Goal: Transaction & Acquisition: Purchase product/service

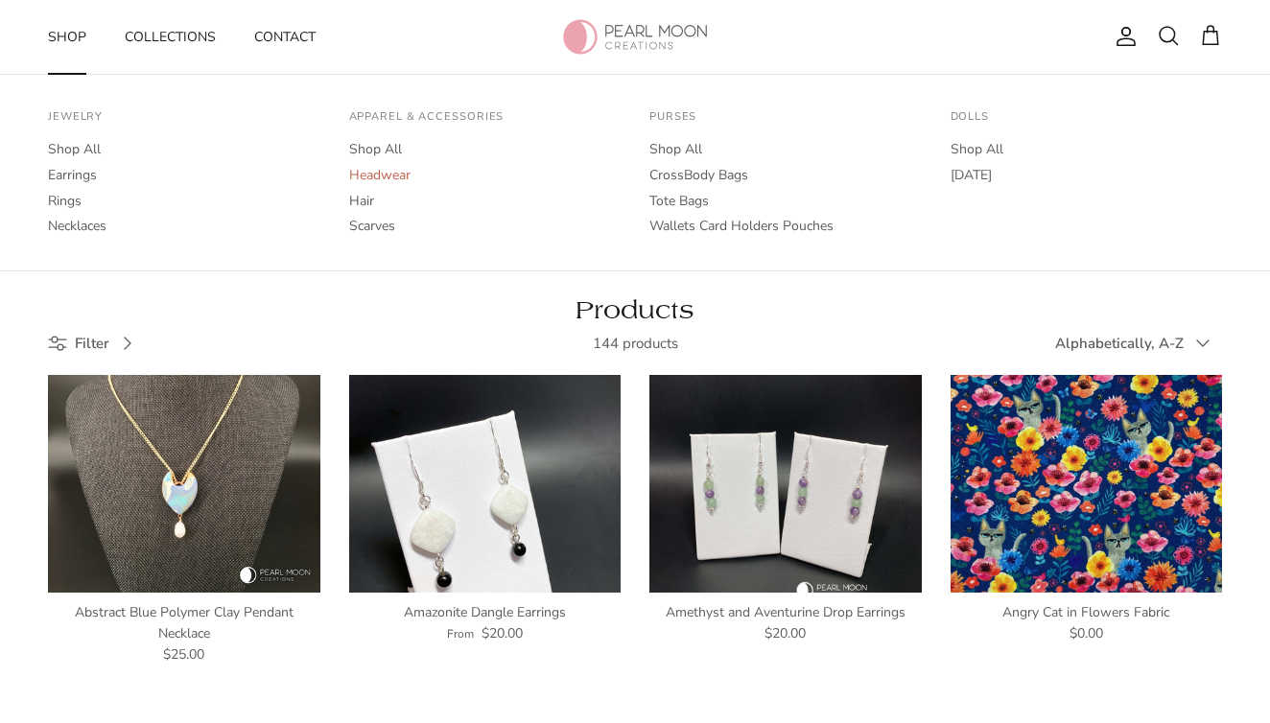
click at [373, 178] on link "Headwear" at bounding box center [485, 176] width 272 height 26
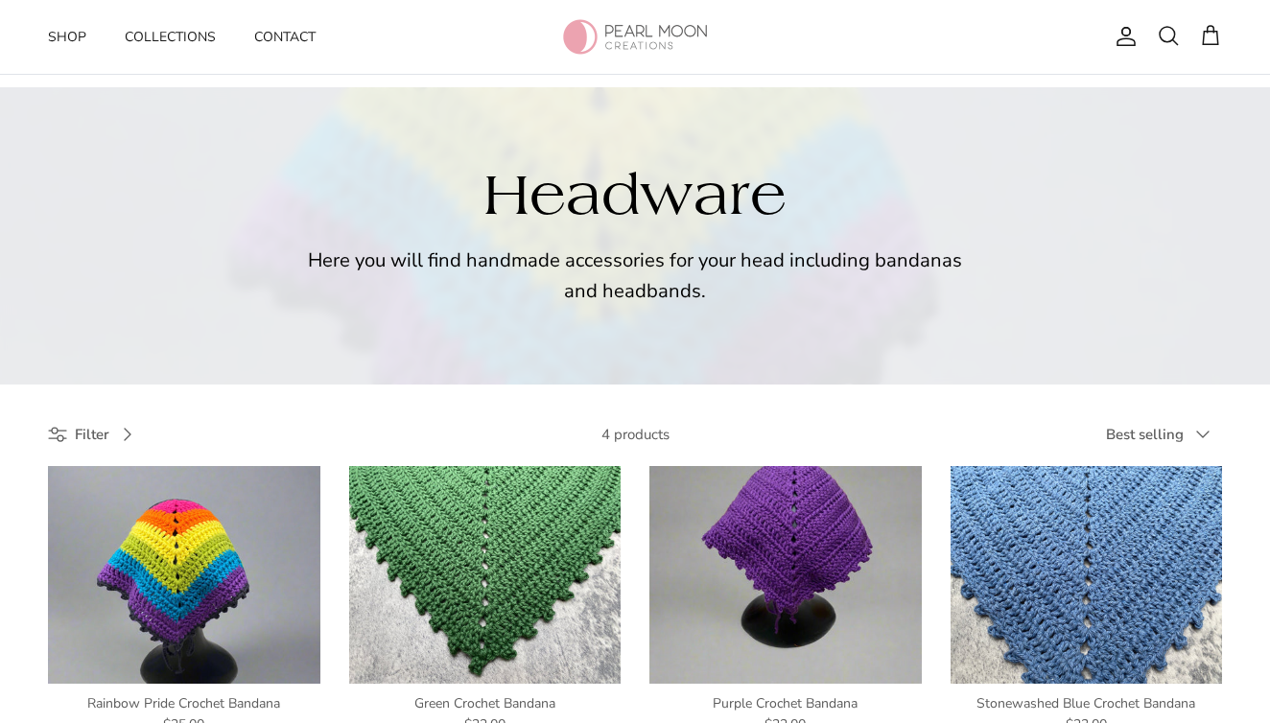
scroll to position [484, 0]
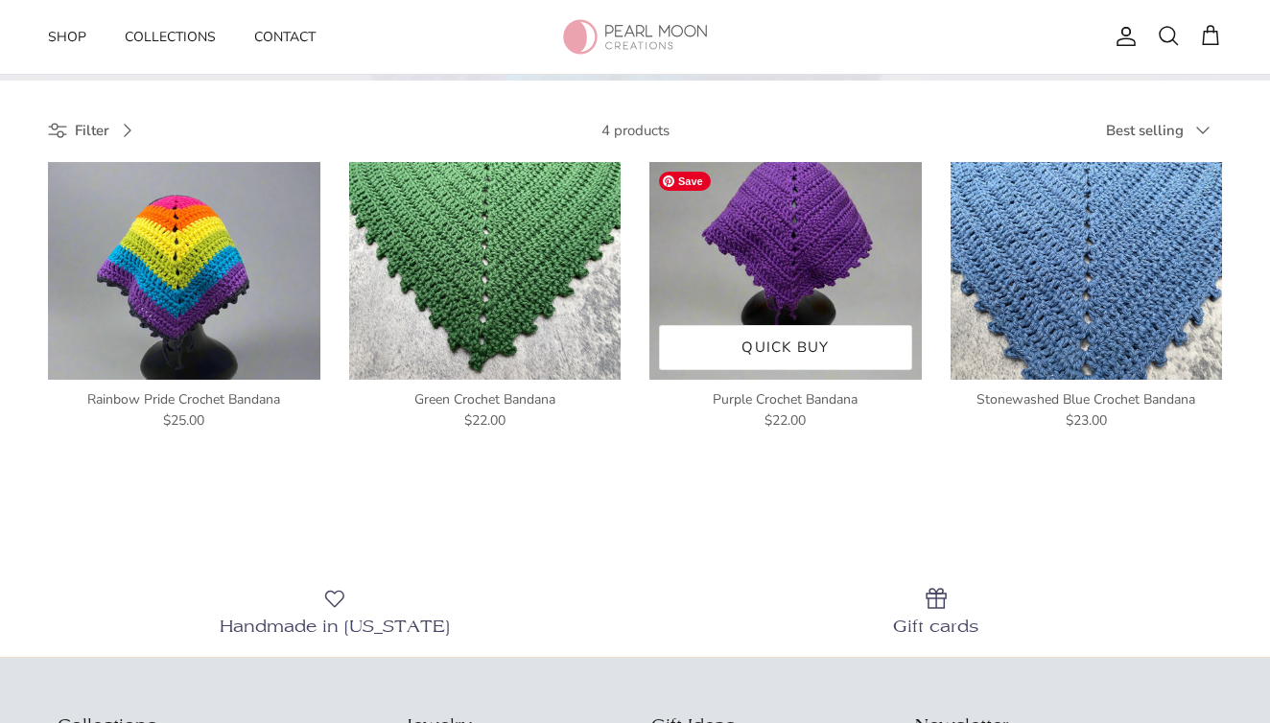
click at [777, 247] on img at bounding box center [786, 271] width 272 height 218
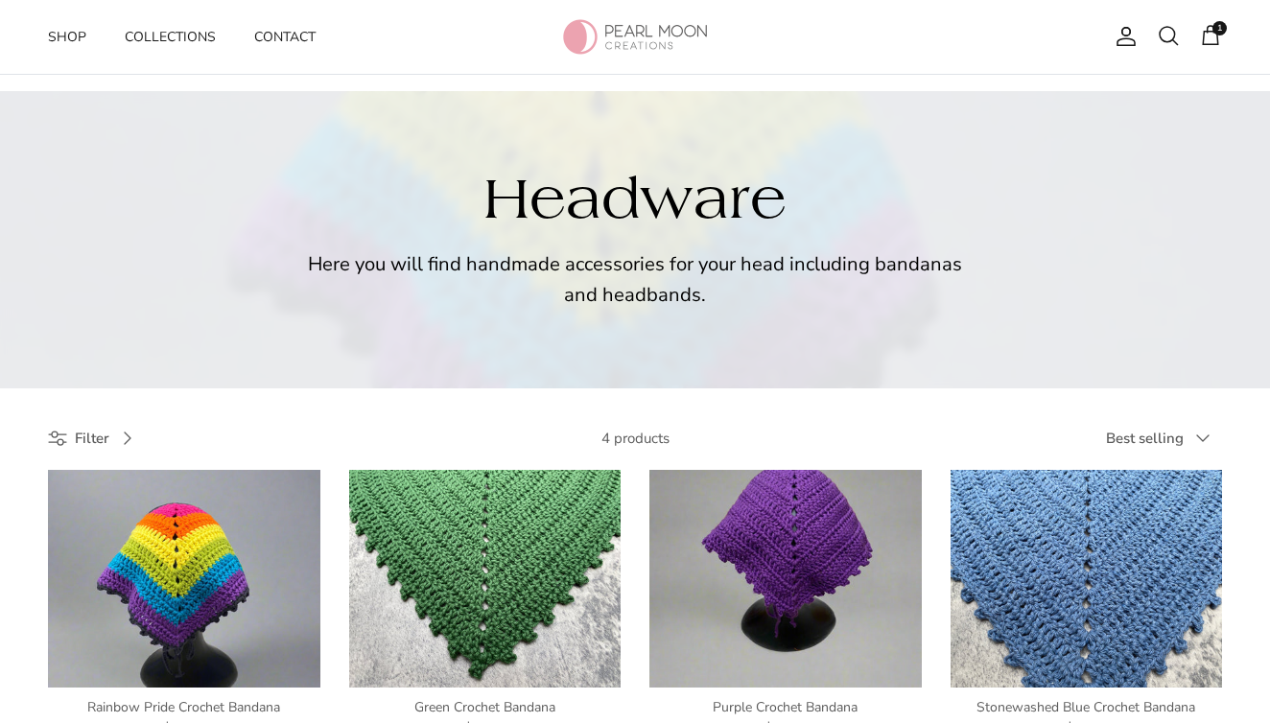
scroll to position [166, 0]
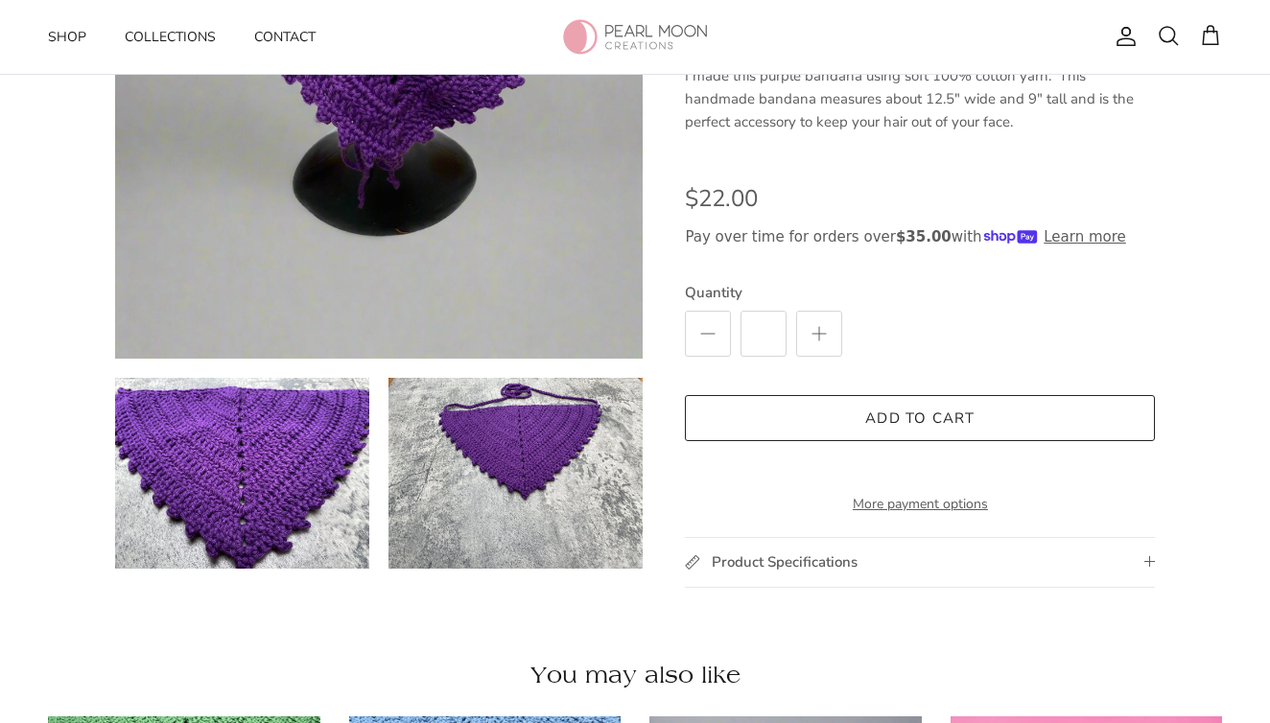
scroll to position [559, 0]
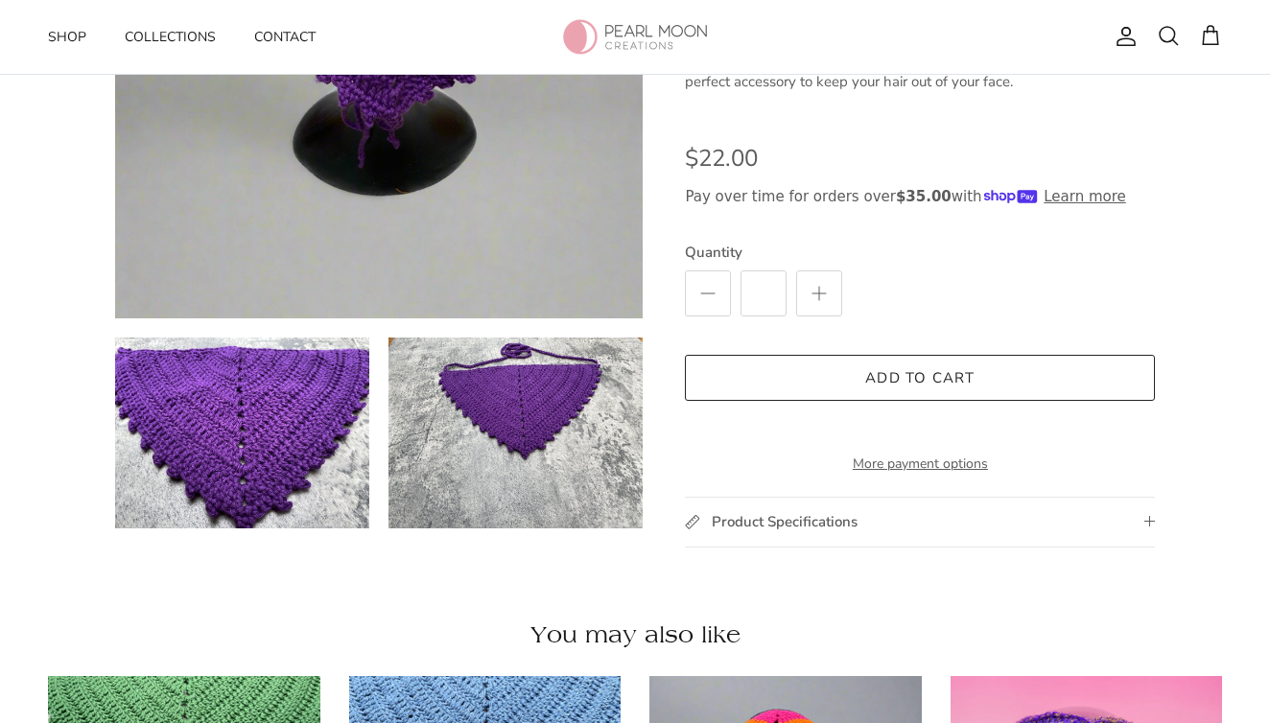
click at [910, 363] on button "Add to cart" at bounding box center [920, 378] width 470 height 46
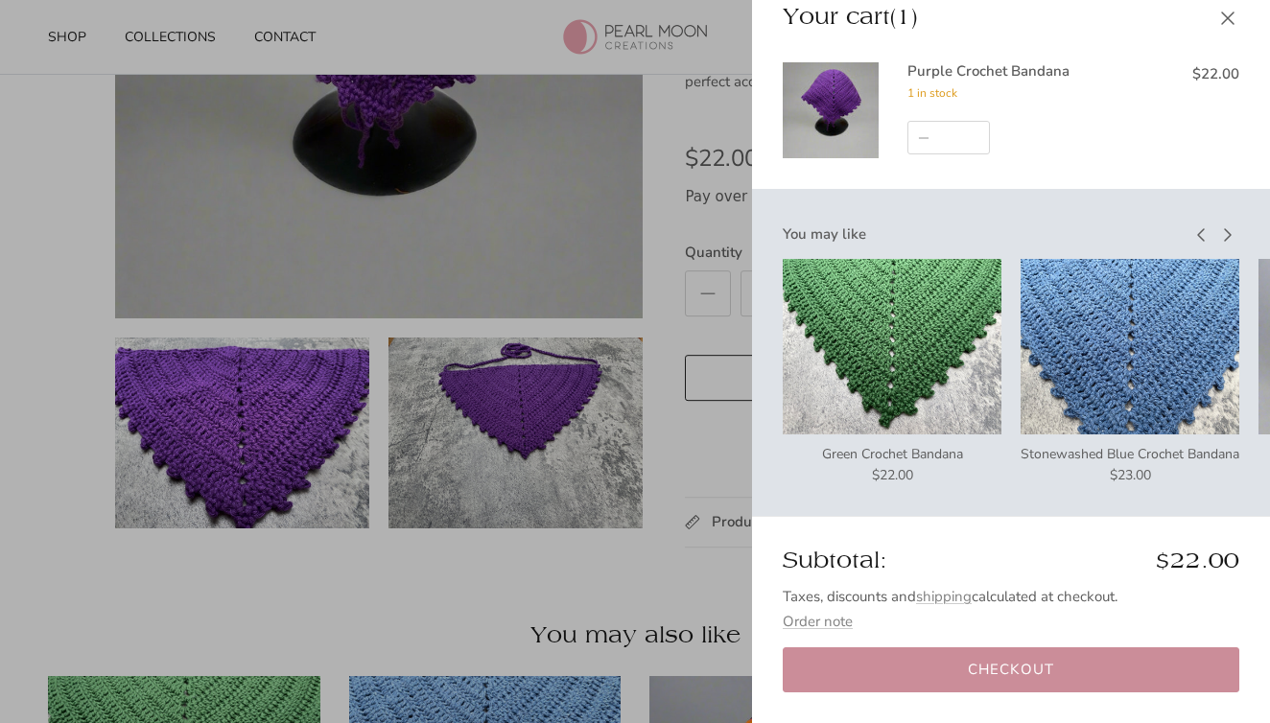
scroll to position [27, 0]
click at [881, 660] on link "Checkout" at bounding box center [1011, 670] width 457 height 45
click at [1221, 13] on button "Close" at bounding box center [1228, 17] width 42 height 43
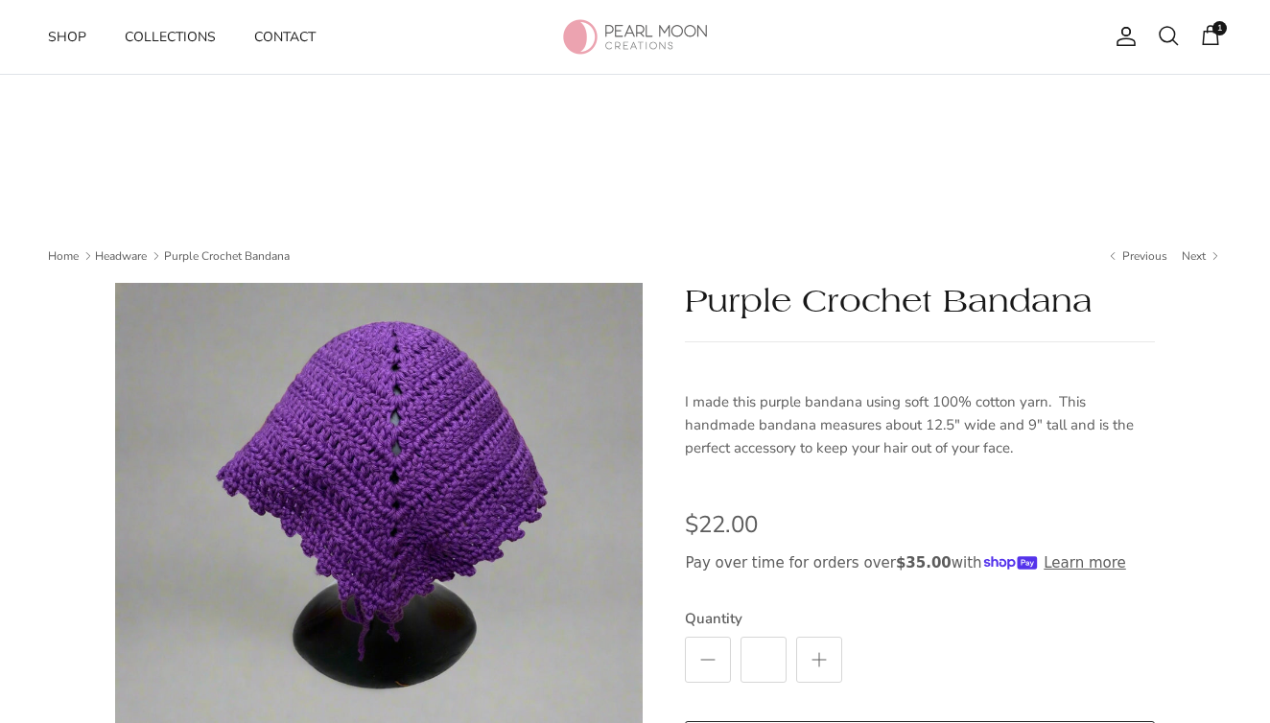
scroll to position [0, 0]
